Goal: Find specific page/section: Find specific page/section

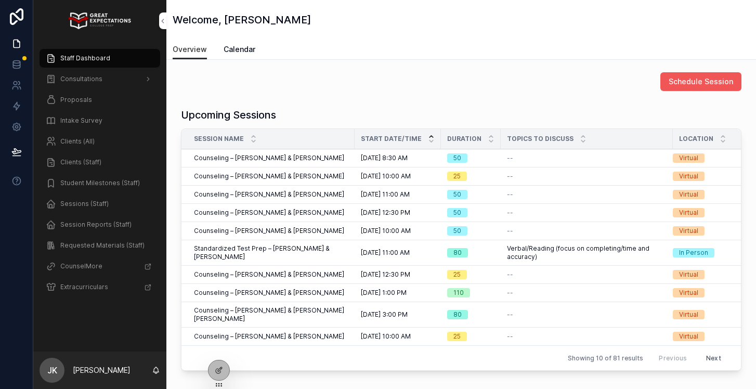
click at [730, 87] on button "Schedule Session" at bounding box center [701, 81] width 81 height 19
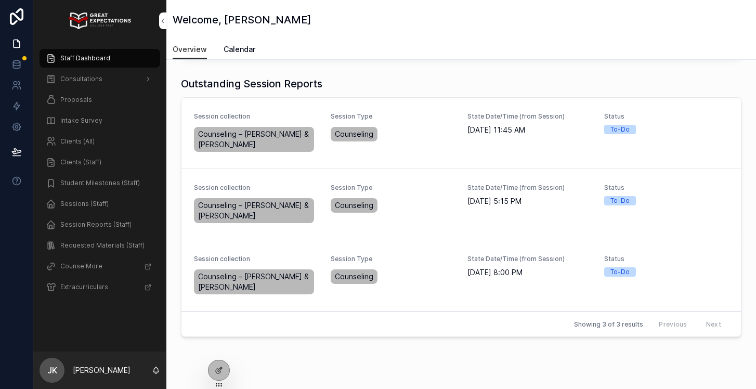
scroll to position [274, 0]
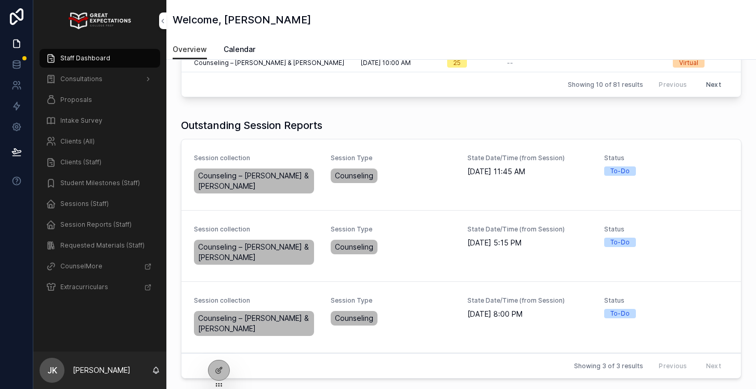
click at [0, 0] on span "Complete Session Report" at bounding box center [0, 0] width 0 height 0
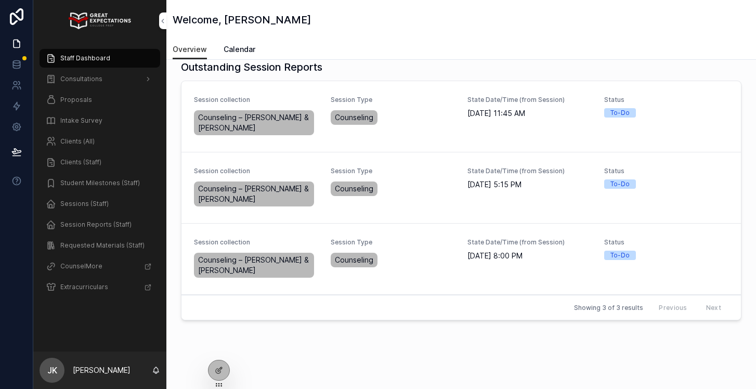
scroll to position [348, 0]
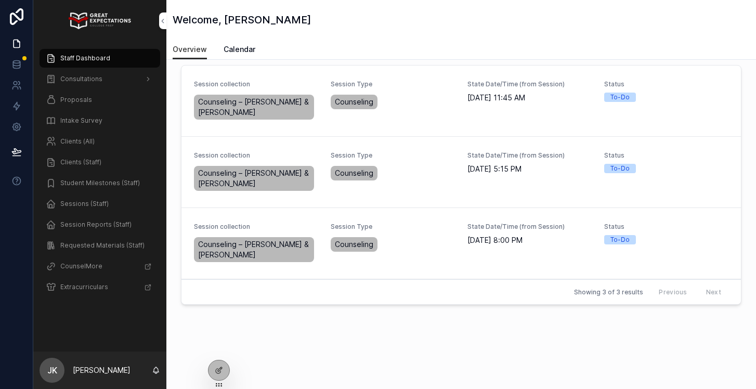
click at [56, 106] on div "Proposals" at bounding box center [100, 100] width 108 height 17
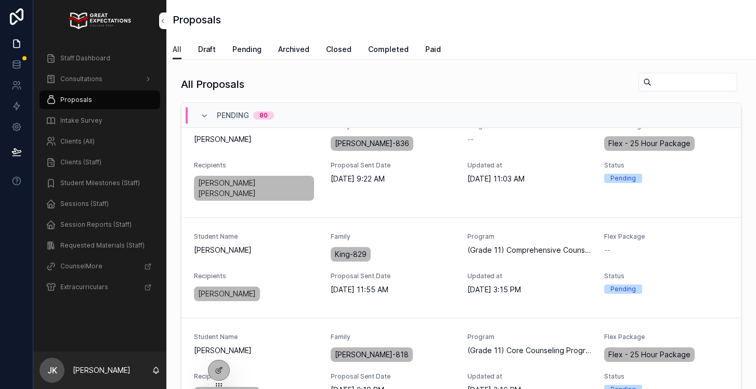
scroll to position [56, 0]
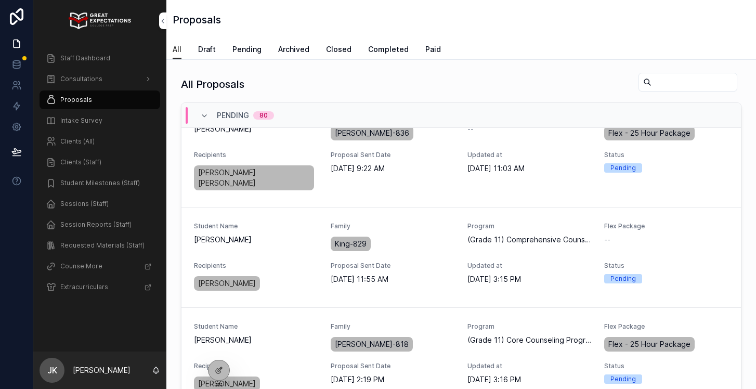
click at [665, 77] on input "scrollable content" at bounding box center [694, 82] width 85 height 15
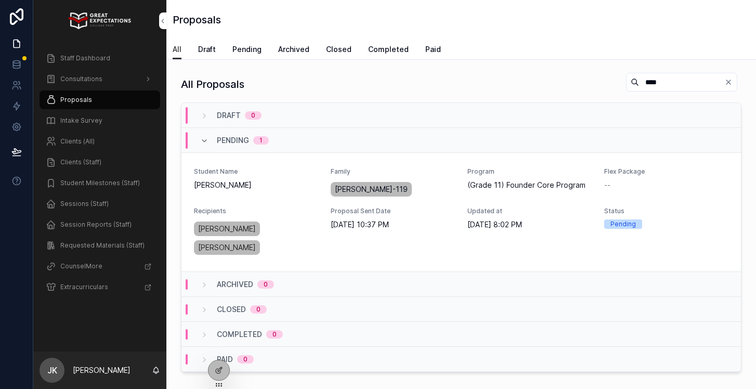
type input "****"
click at [0, 0] on span "PREVIEW PROPOSAL" at bounding box center [0, 0] width 0 height 0
